Goal: Check status: Check status

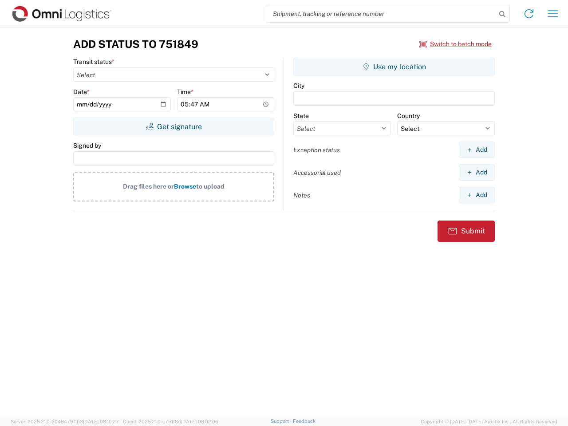
click at [381, 14] on input "search" at bounding box center [381, 13] width 230 height 17
click at [503, 14] on icon at bounding box center [503, 14] width 12 height 12
click at [529, 14] on icon at bounding box center [529, 14] width 14 height 14
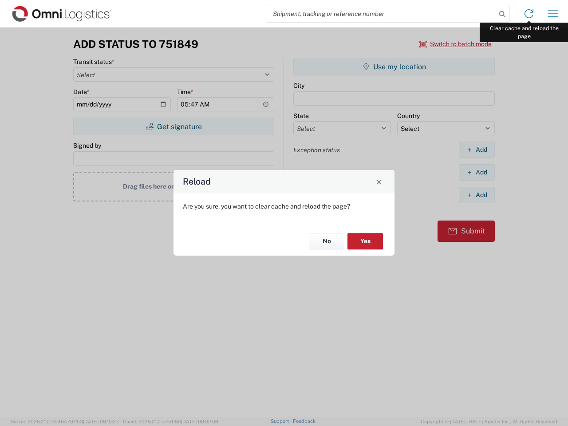
click at [553, 14] on div "Reload Are you sure, you want to clear cache and reload the page? No Yes" at bounding box center [284, 213] width 568 height 426
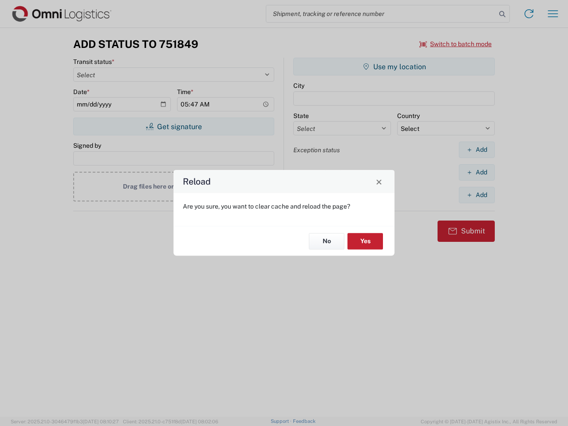
click at [456, 44] on div "Reload Are you sure, you want to clear cache and reload the page? No Yes" at bounding box center [284, 213] width 568 height 426
click at [174, 127] on div "Reload Are you sure, you want to clear cache and reload the page? No Yes" at bounding box center [284, 213] width 568 height 426
click at [394, 67] on div "Reload Are you sure, you want to clear cache and reload the page? No Yes" at bounding box center [284, 213] width 568 height 426
click at [477, 150] on div "Reload Are you sure, you want to clear cache and reload the page? No Yes" at bounding box center [284, 213] width 568 height 426
click at [477, 172] on div "Reload Are you sure, you want to clear cache and reload the page? No Yes" at bounding box center [284, 213] width 568 height 426
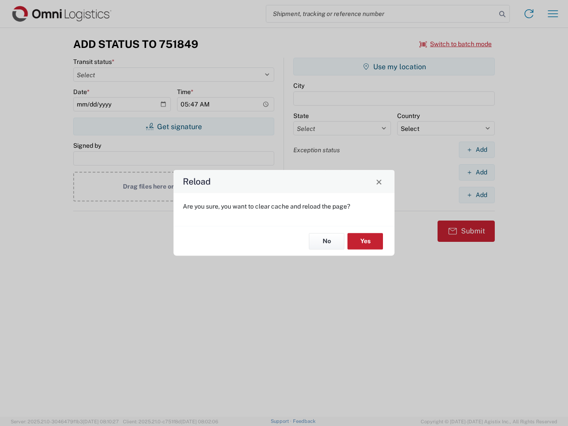
click at [477, 195] on div "Reload Are you sure, you want to clear cache and reload the page? No Yes" at bounding box center [284, 213] width 568 height 426
